Goal: Find specific page/section: Find specific page/section

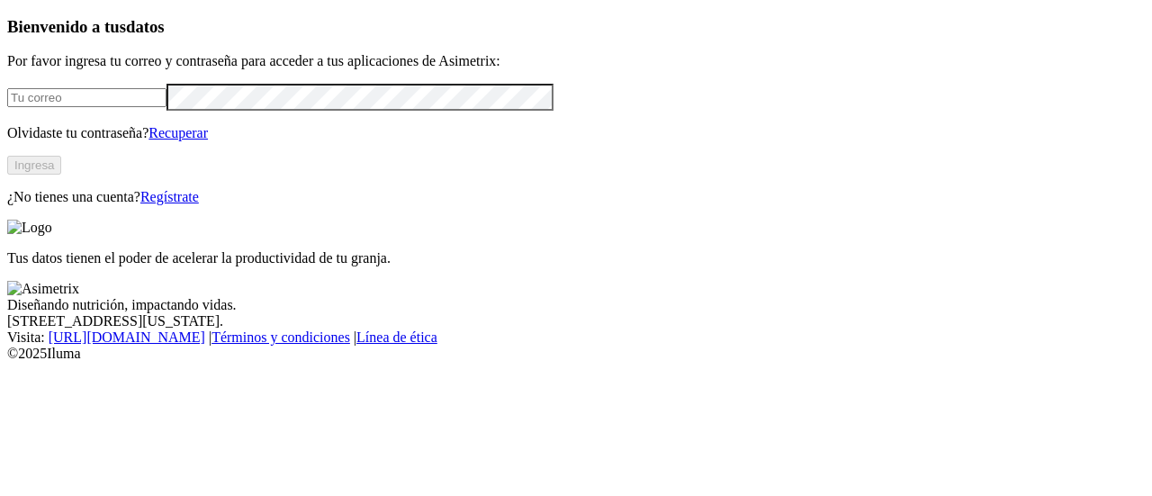
type input "[PERSON_NAME][EMAIL_ADDRESS][PERSON_NAME][DOMAIN_NAME]"
click at [61, 175] on button "Ingresa" at bounding box center [34, 165] width 54 height 19
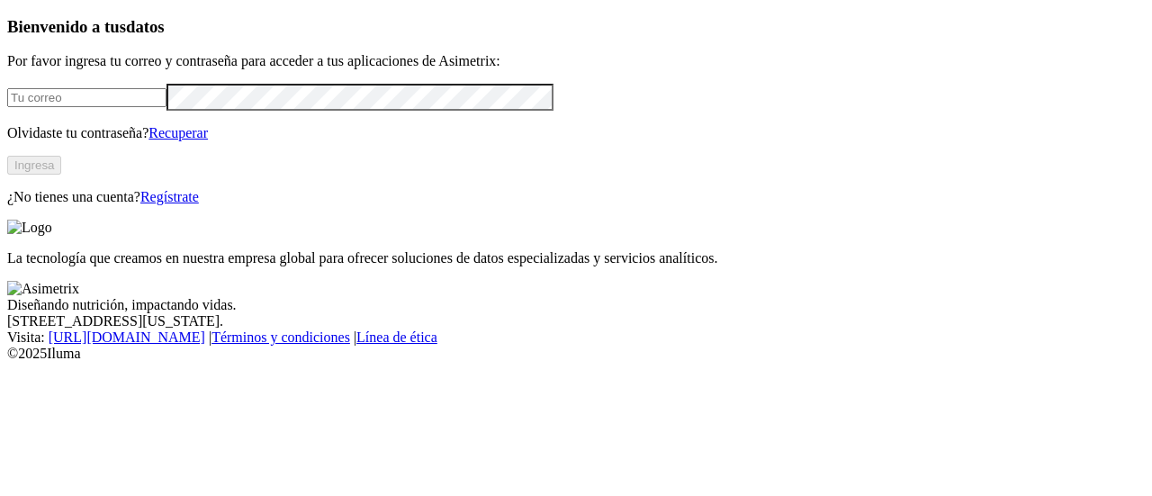
type input "[PERSON_NAME][EMAIL_ADDRESS][PERSON_NAME][DOMAIN_NAME]"
click at [61, 175] on button "Ingresa" at bounding box center [34, 165] width 54 height 19
